Goal: Information Seeking & Learning: Learn about a topic

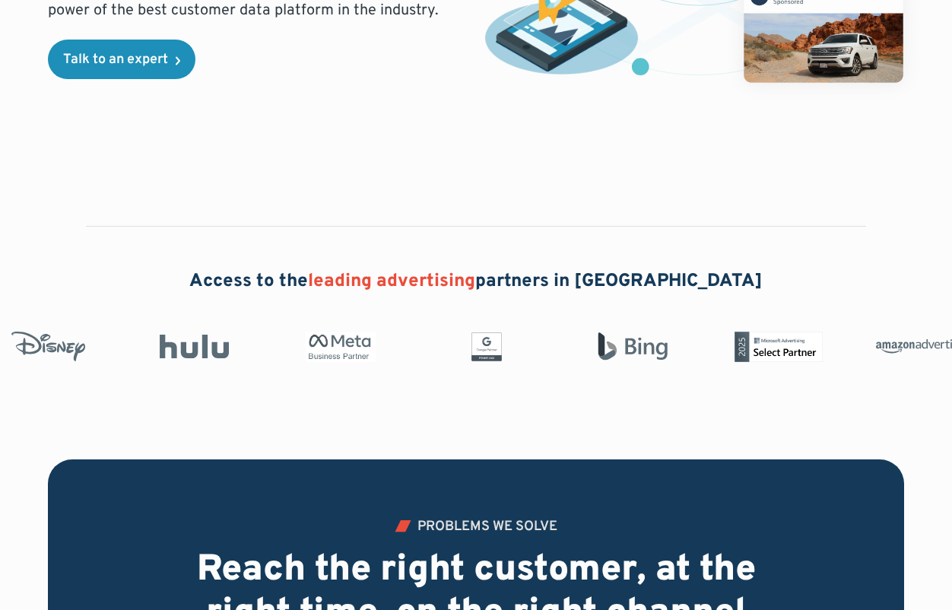
scroll to position [243, 0]
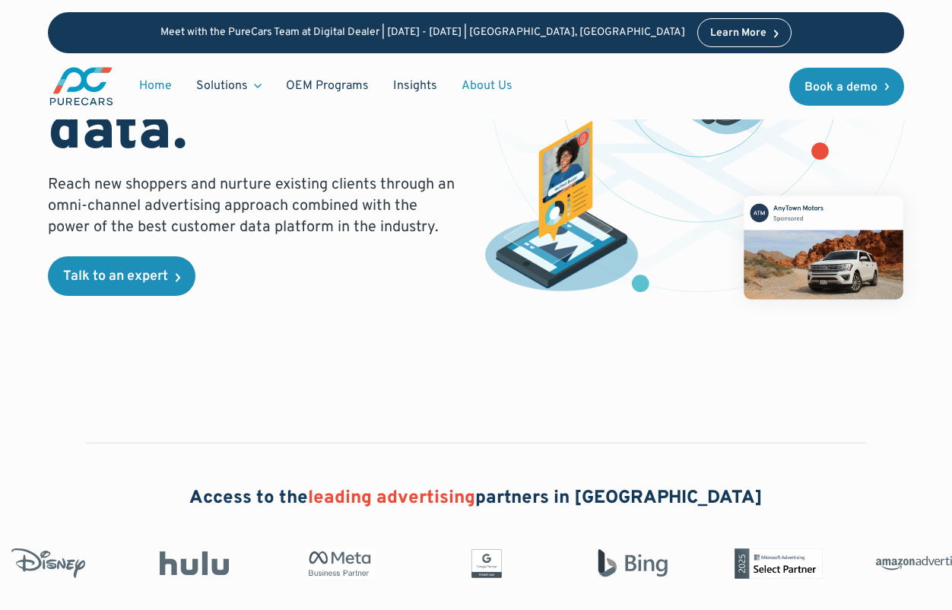
click at [486, 87] on link "About Us" at bounding box center [486, 85] width 75 height 29
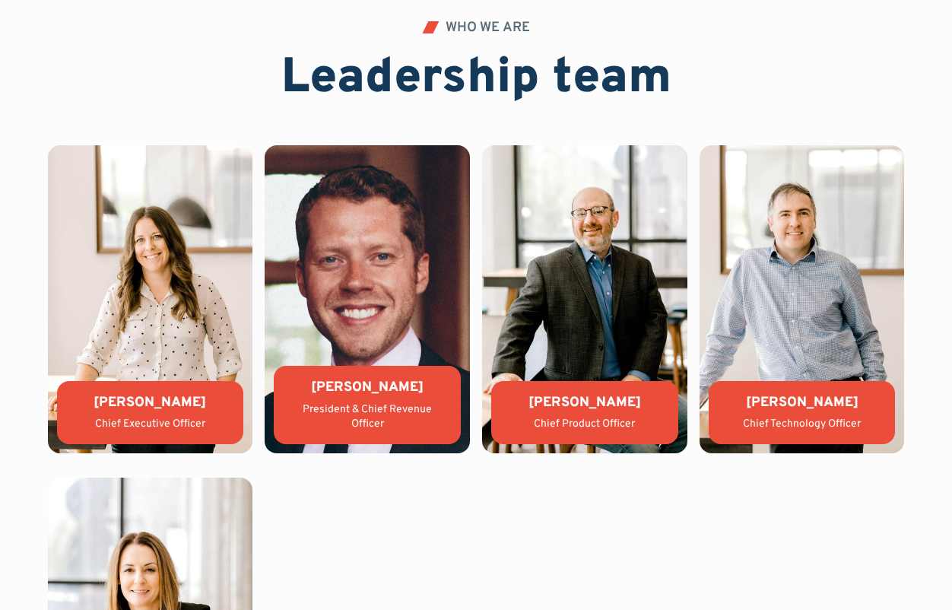
scroll to position [3112, 0]
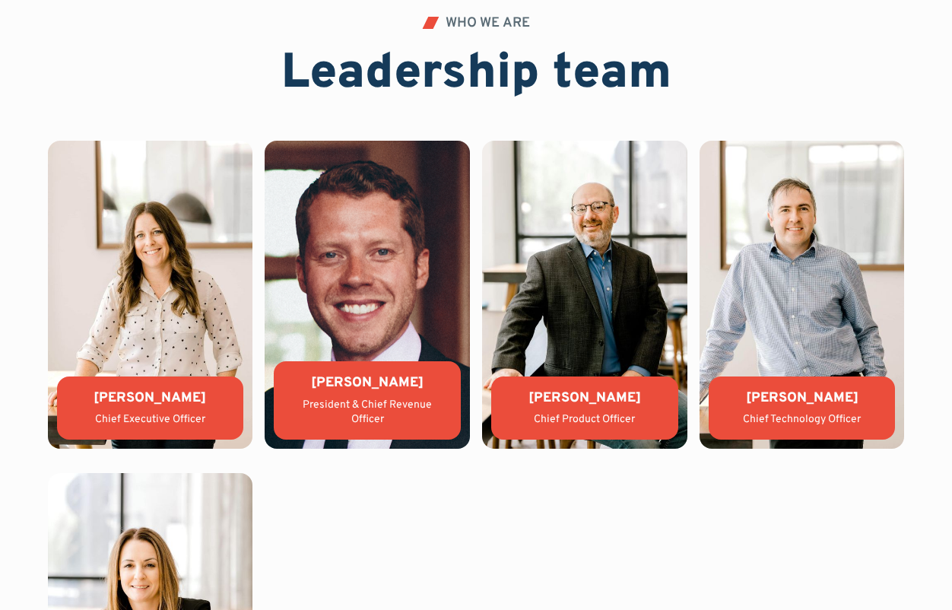
click at [147, 401] on div "Lauren Donalson Chief Executive Officer" at bounding box center [150, 407] width 187 height 63
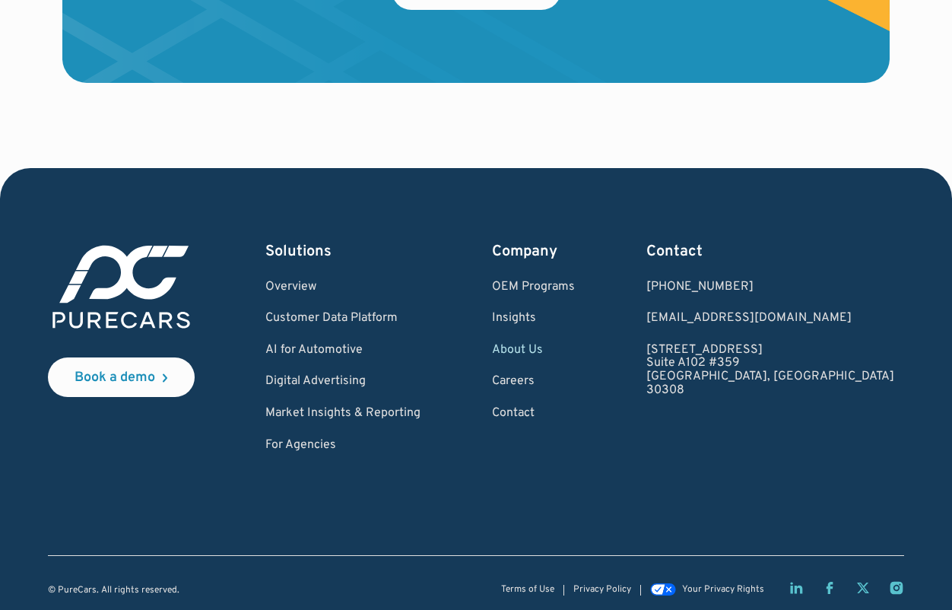
scroll to position [4189, 0]
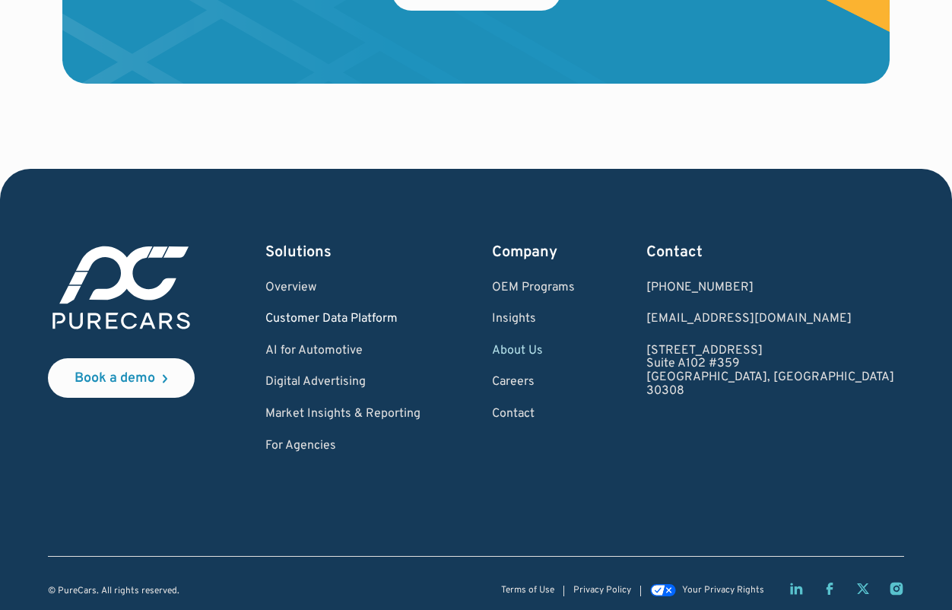
click at [331, 313] on link "Customer Data Platform" at bounding box center [342, 320] width 155 height 14
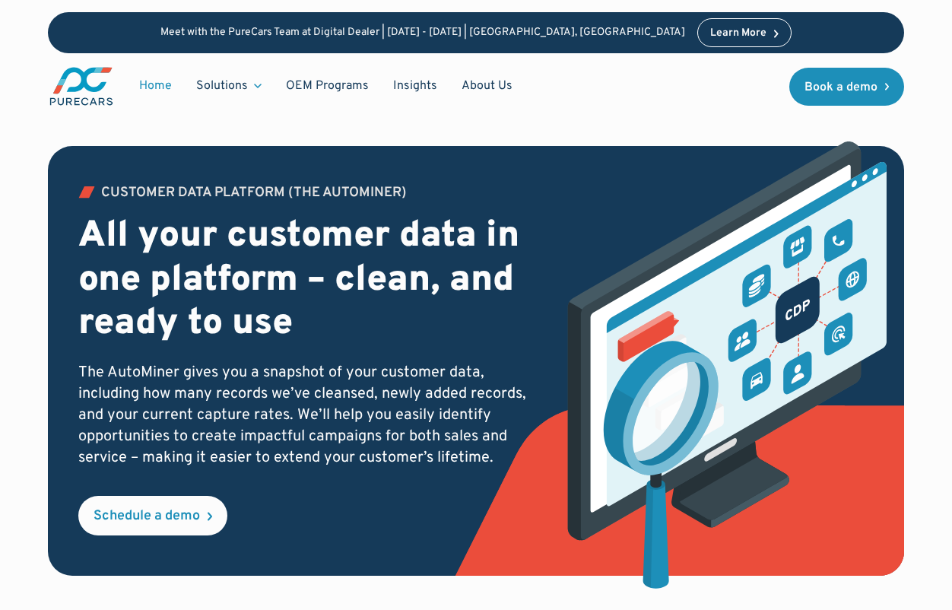
click at [157, 85] on link "Home" at bounding box center [155, 85] width 57 height 29
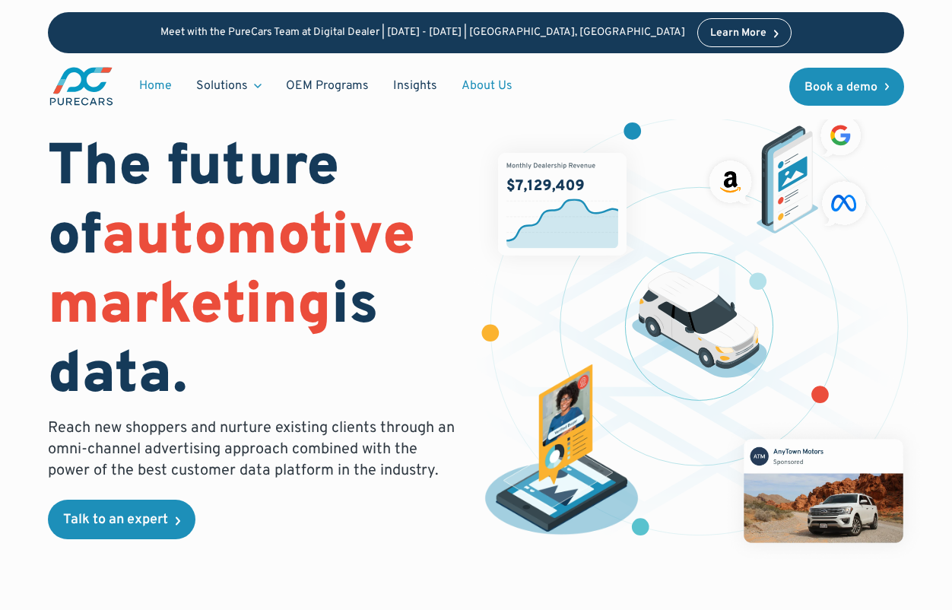
click at [484, 87] on link "About Us" at bounding box center [486, 85] width 75 height 29
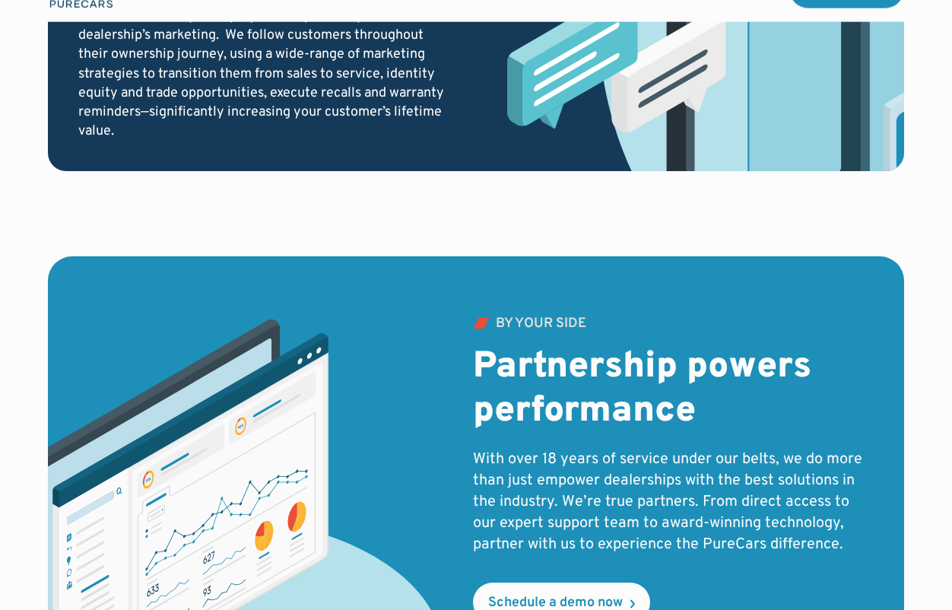
scroll to position [2020, 0]
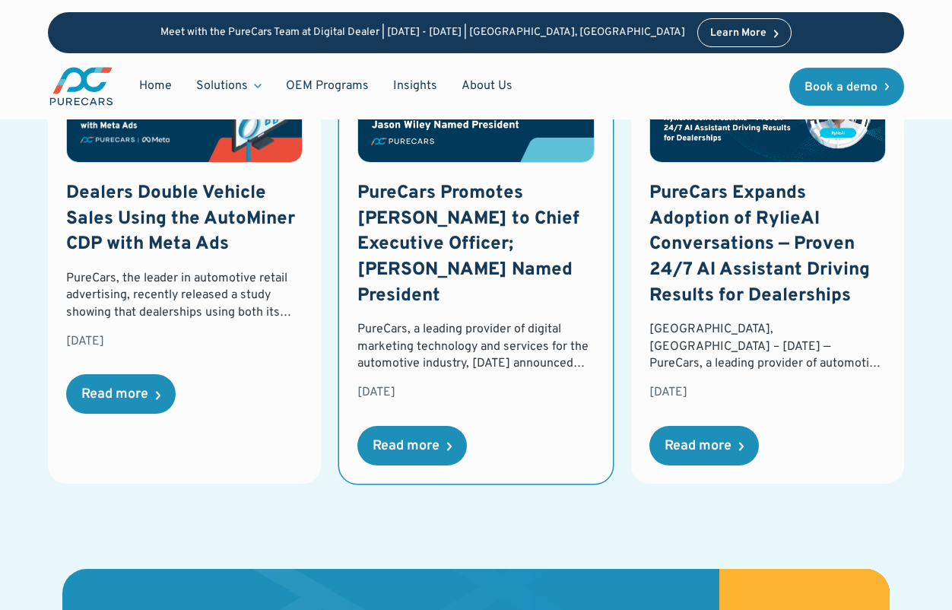
scroll to position [2362, 0]
click at [416, 440] on div "Read more" at bounding box center [406, 447] width 67 height 14
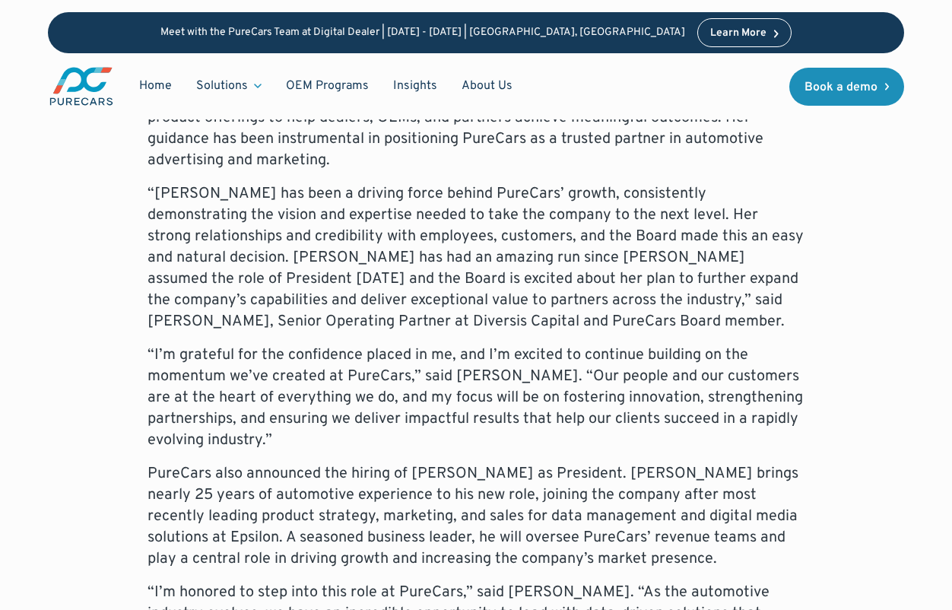
scroll to position [817, 0]
